Goal: Task Accomplishment & Management: Use online tool/utility

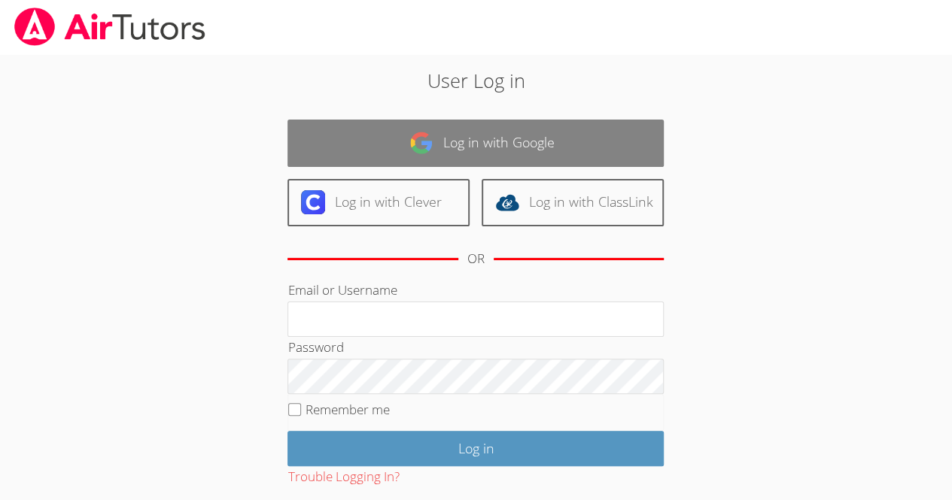
click at [486, 144] on link "Log in with Google" at bounding box center [475, 143] width 376 height 47
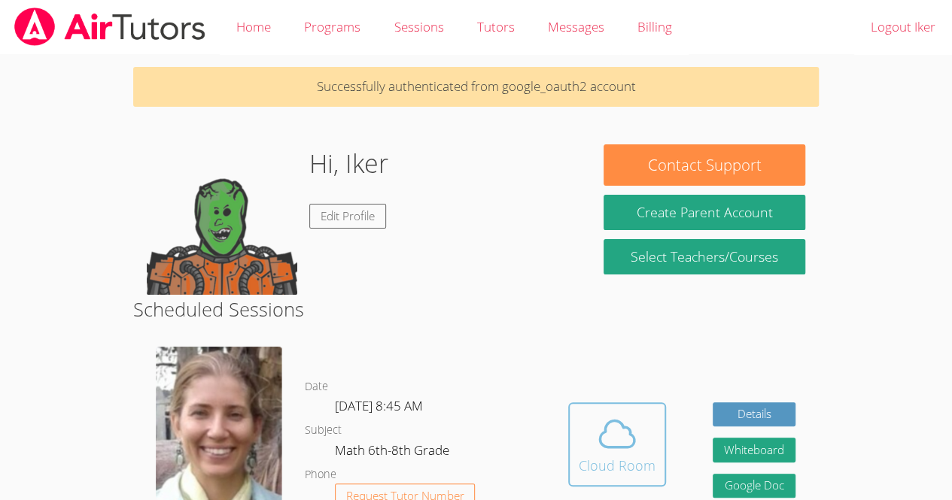
click at [628, 441] on icon at bounding box center [617, 434] width 42 height 42
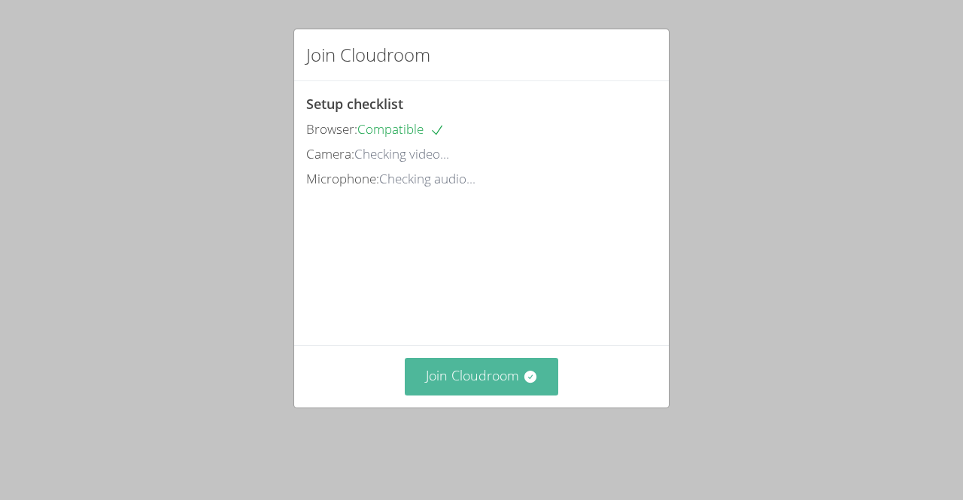
click at [512, 395] on button "Join Cloudroom" at bounding box center [482, 376] width 154 height 37
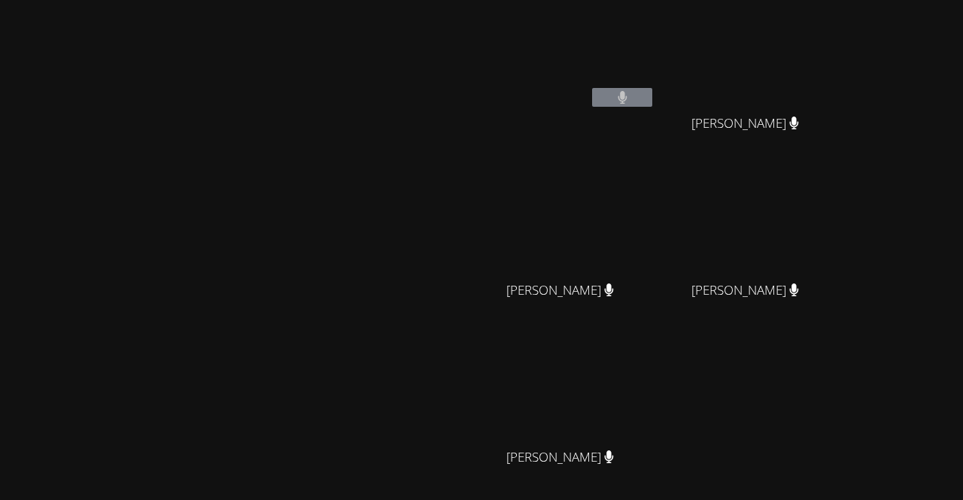
scroll to position [132, 0]
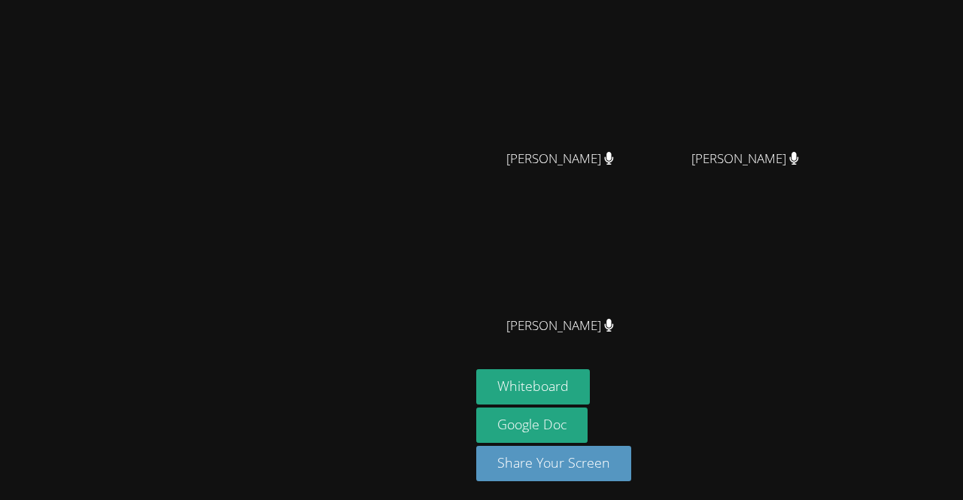
click at [655, 367] on div "[PERSON_NAME]" at bounding box center [565, 339] width 179 height 60
click at [590, 384] on button "Whiteboard" at bounding box center [533, 387] width 114 height 35
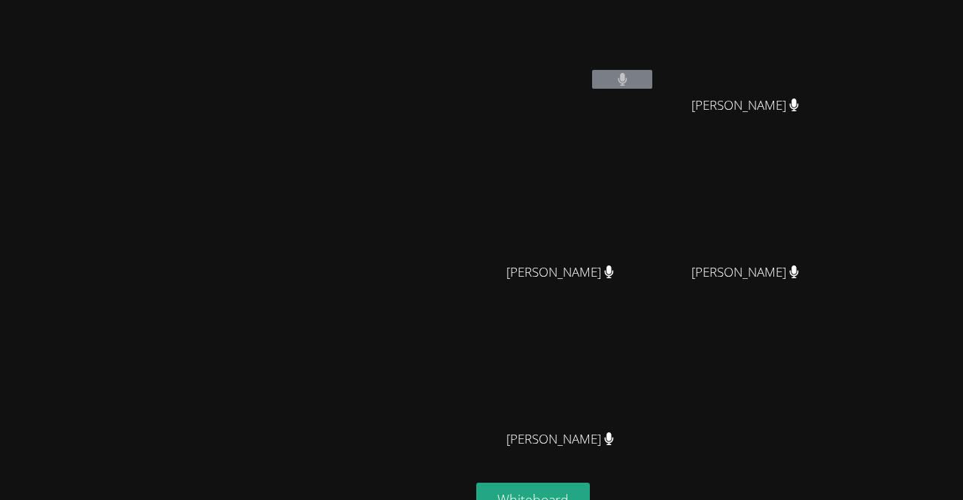
scroll to position [19, 0]
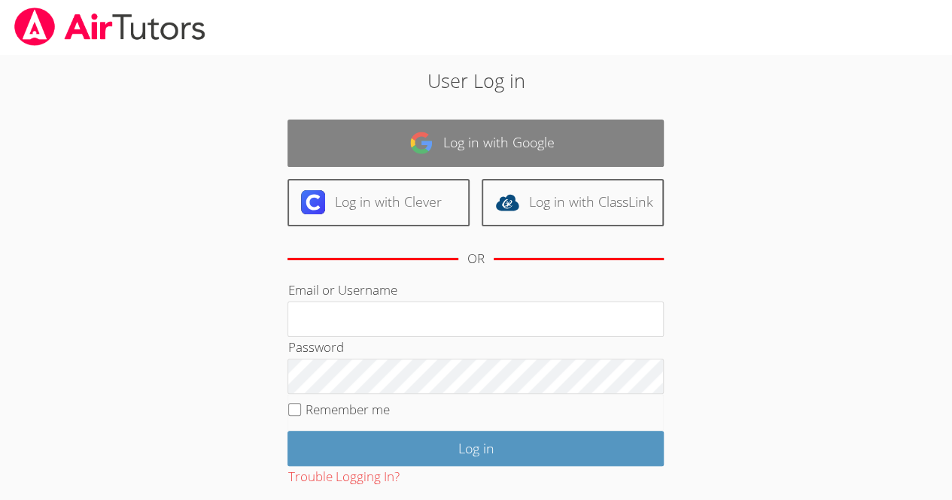
click at [582, 137] on link "Log in with Google" at bounding box center [475, 143] width 376 height 47
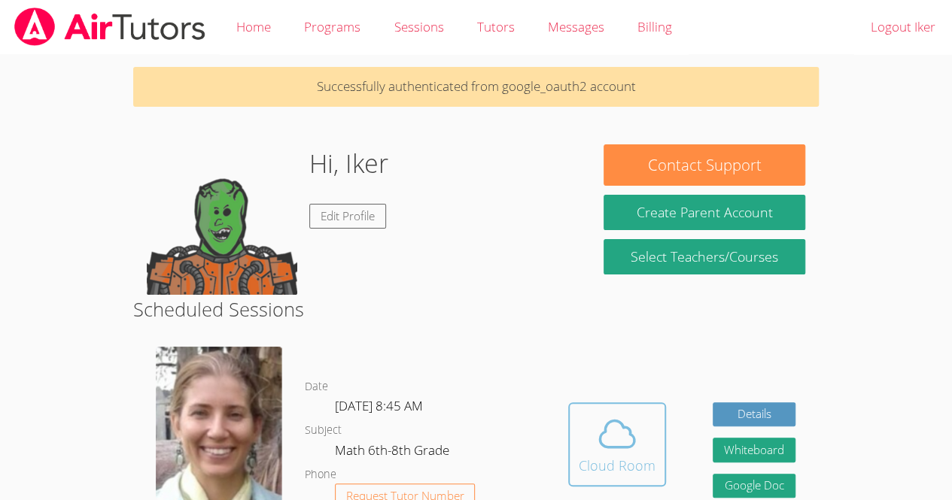
click at [616, 462] on div "Cloud Room" at bounding box center [617, 465] width 77 height 21
click at [604, 418] on icon at bounding box center [617, 434] width 42 height 42
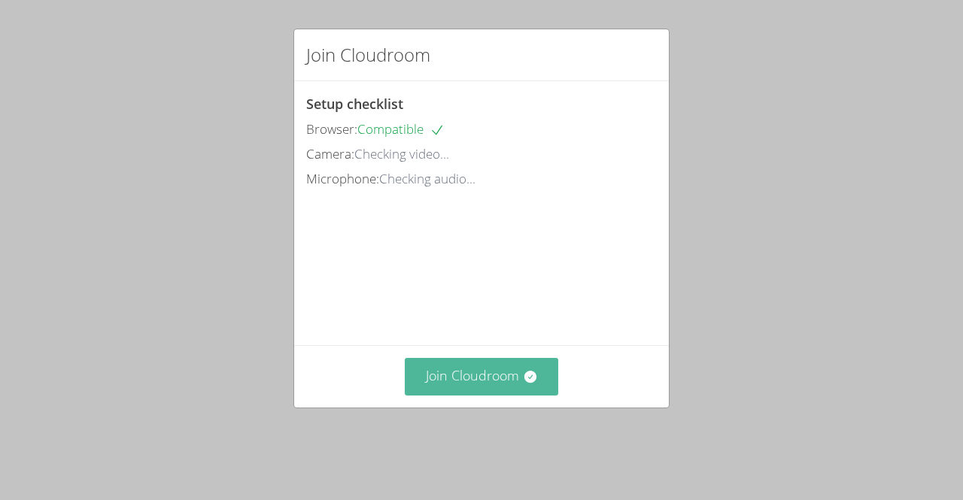
click at [519, 395] on button "Join Cloudroom" at bounding box center [482, 376] width 154 height 37
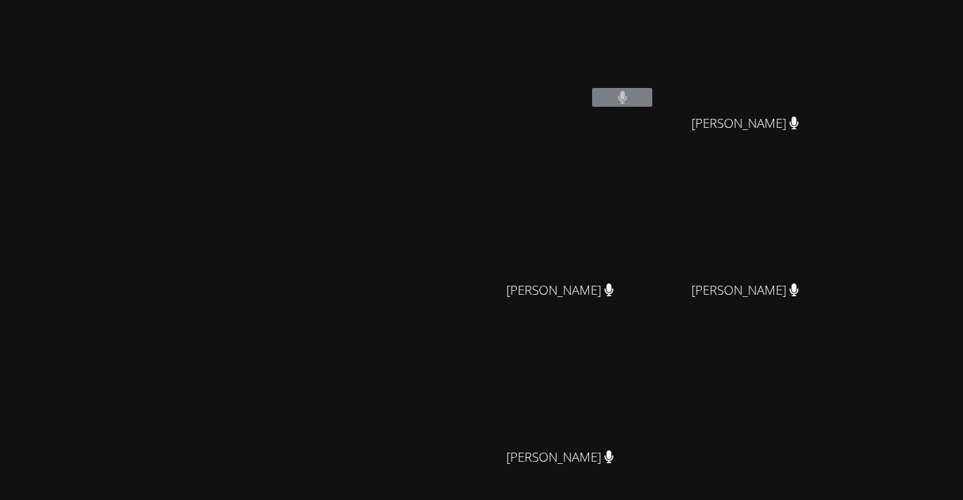
scroll to position [132, 0]
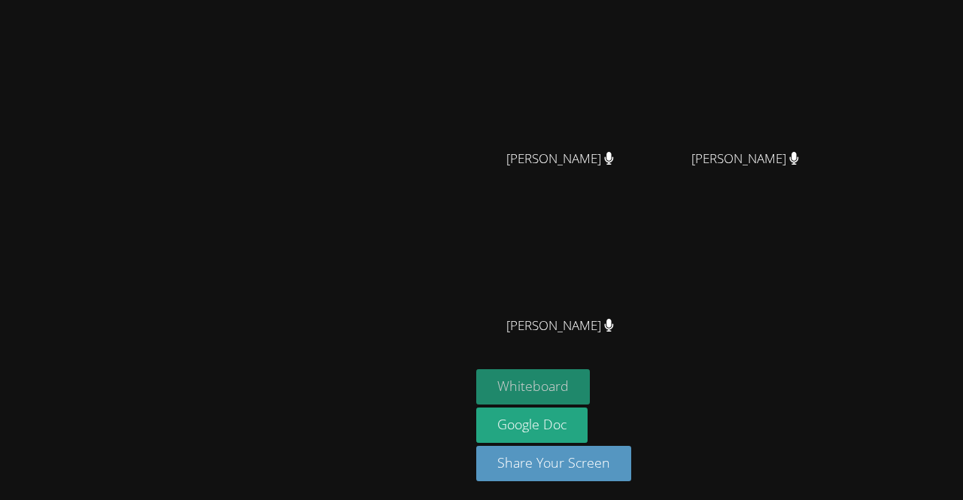
click at [590, 371] on button "Whiteboard" at bounding box center [533, 387] width 114 height 35
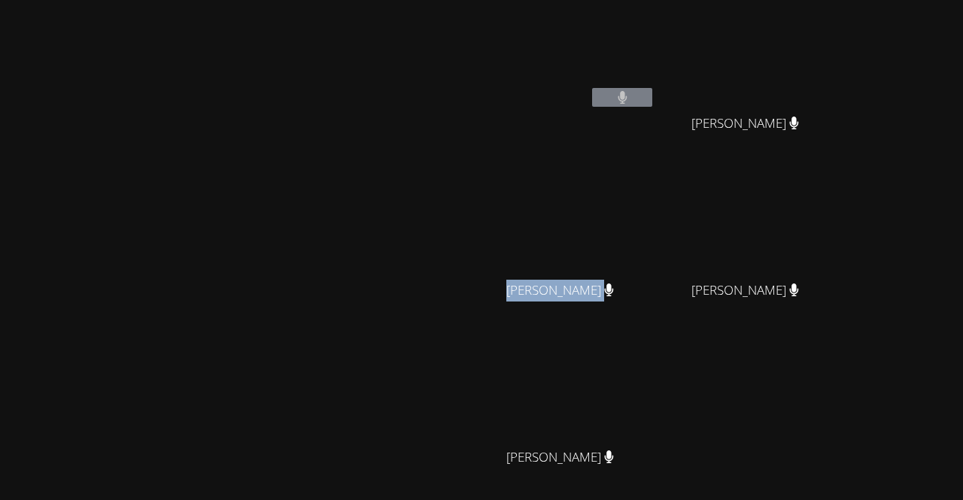
drag, startPoint x: 733, startPoint y: 287, endPoint x: 683, endPoint y: 220, distance: 83.2
click at [655, 220] on div "Asdry [PERSON_NAME] Asdry [PERSON_NAME]" at bounding box center [565, 253] width 179 height 161
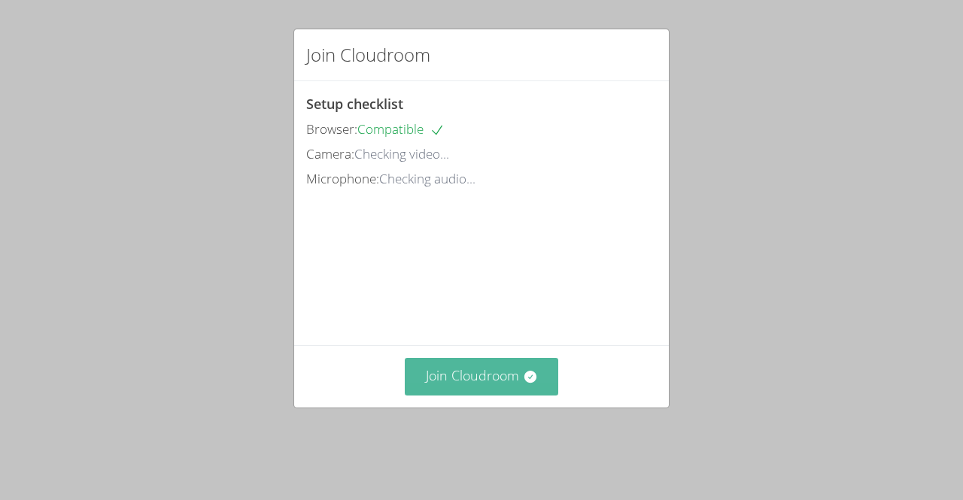
click at [497, 395] on button "Join Cloudroom" at bounding box center [482, 376] width 154 height 37
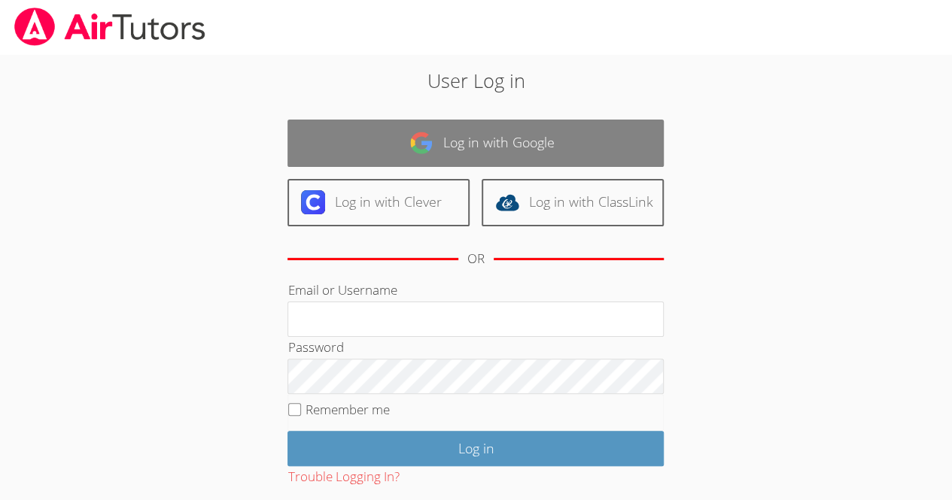
click at [588, 154] on link "Log in with Google" at bounding box center [475, 143] width 376 height 47
